Goal: Task Accomplishment & Management: Manage account settings

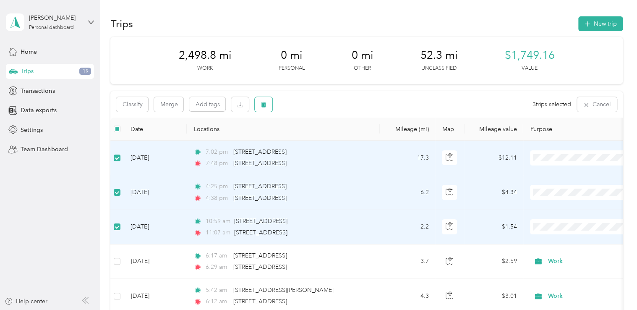
click at [259, 105] on button "button" at bounding box center [264, 104] width 18 height 15
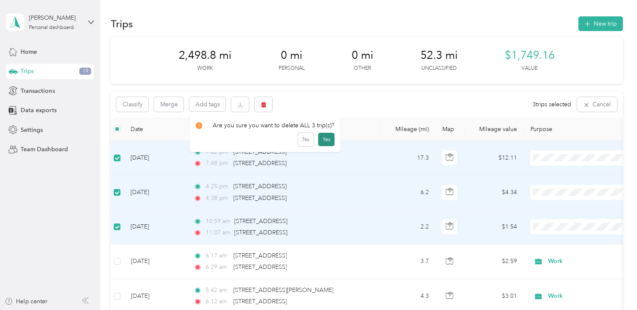
click at [324, 140] on button "Yes" at bounding box center [326, 139] width 16 height 13
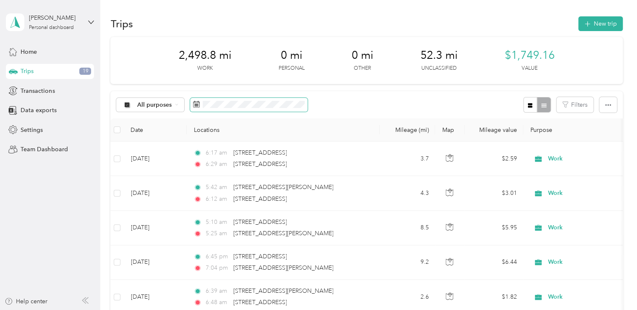
click at [194, 106] on icon at bounding box center [197, 104] width 6 height 6
click at [196, 103] on icon at bounding box center [196, 104] width 7 height 7
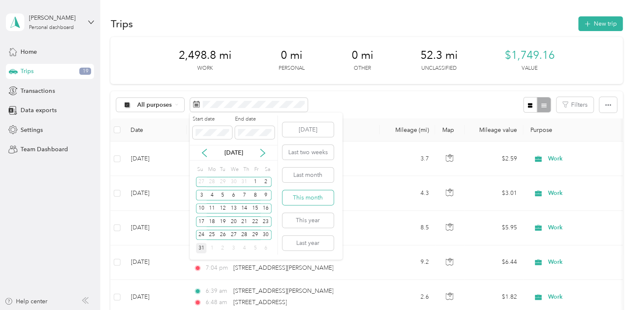
click at [302, 196] on button "This month" at bounding box center [308, 197] width 51 height 15
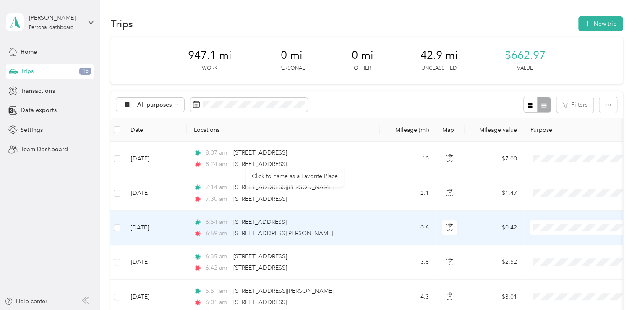
scroll to position [126, 0]
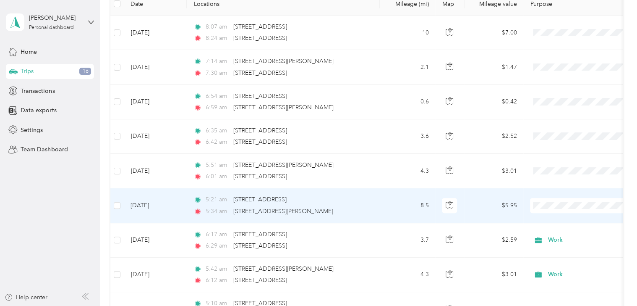
click at [558, 89] on li "Work" at bounding box center [586, 86] width 111 height 15
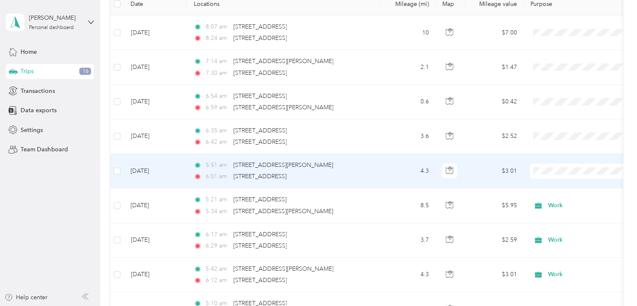
click at [555, 183] on span "Work" at bounding box center [593, 182] width 84 height 9
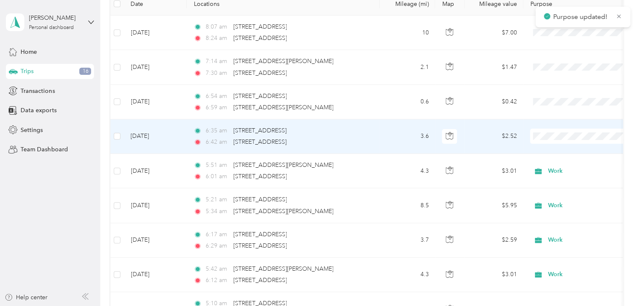
click at [559, 149] on span "Work" at bounding box center [593, 151] width 84 height 9
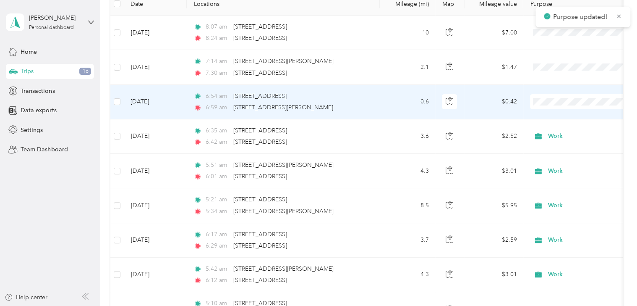
click at [559, 117] on span "Work" at bounding box center [593, 117] width 84 height 9
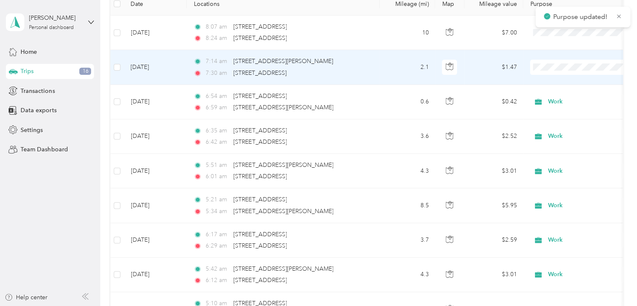
click at [553, 83] on span "Work" at bounding box center [593, 80] width 84 height 9
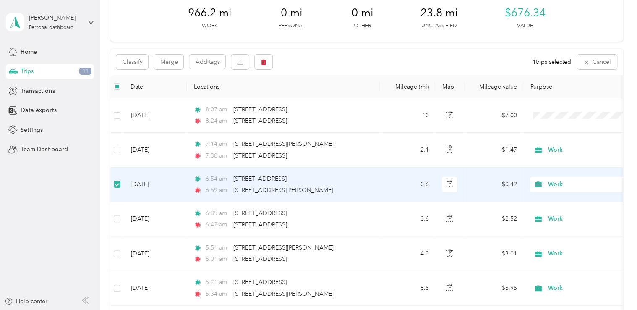
scroll to position [41, 0]
click at [266, 63] on icon "button" at bounding box center [264, 63] width 5 height 5
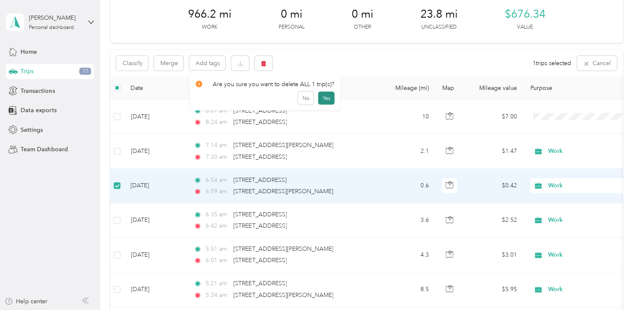
click at [329, 100] on button "Yes" at bounding box center [326, 98] width 16 height 13
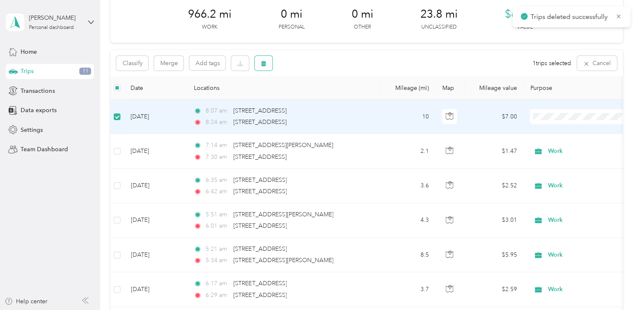
click at [256, 61] on button "button" at bounding box center [264, 63] width 18 height 15
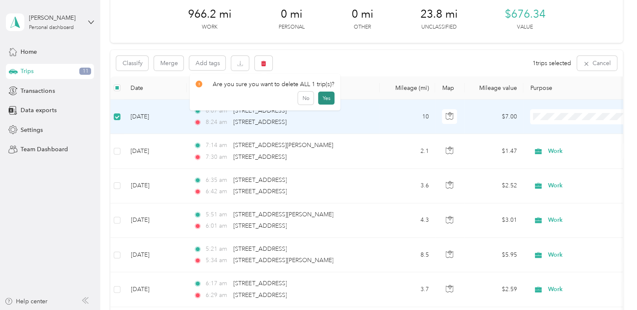
click at [320, 94] on button "Yes" at bounding box center [326, 98] width 16 height 13
